Goal: Navigation & Orientation: Go to known website

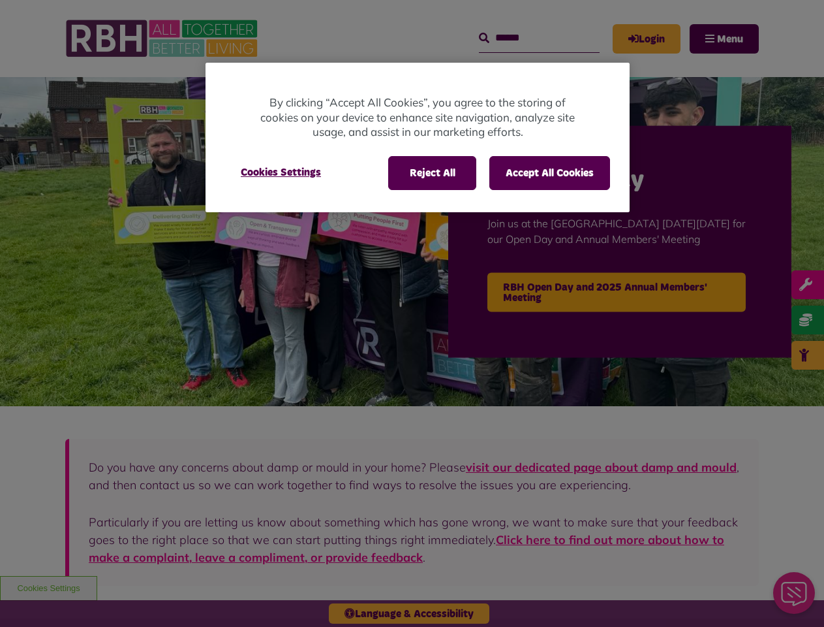
click at [412, 313] on div at bounding box center [412, 313] width 824 height 627
click at [431, 173] on button "Reject All" at bounding box center [432, 173] width 88 height 34
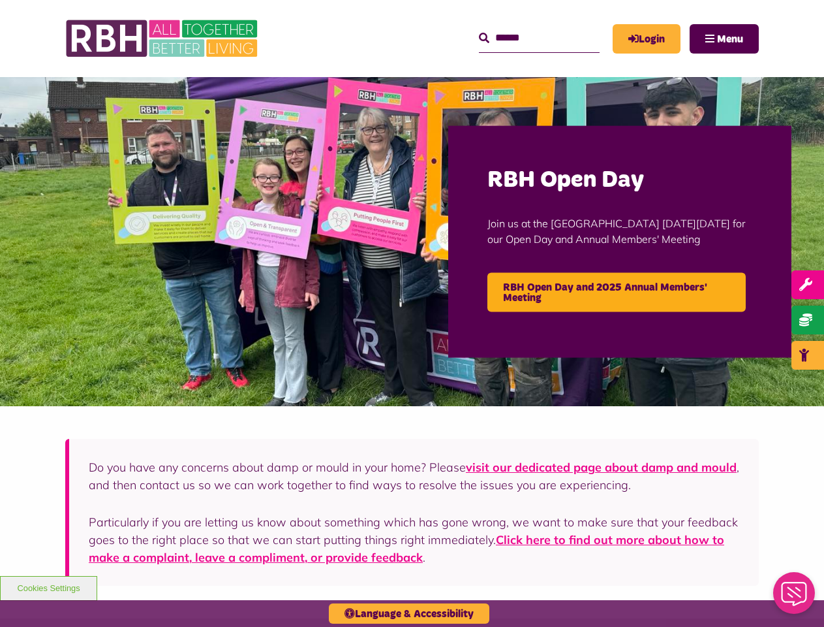
click at [550, 173] on button "Accept All Cookies" at bounding box center [550, 173] width 121 height 34
click at [281, 172] on img at bounding box center [412, 241] width 824 height 329
